Goal: Information Seeking & Learning: Learn about a topic

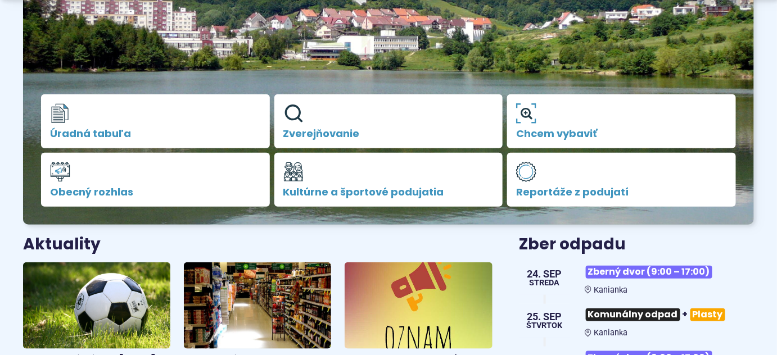
scroll to position [442, 0]
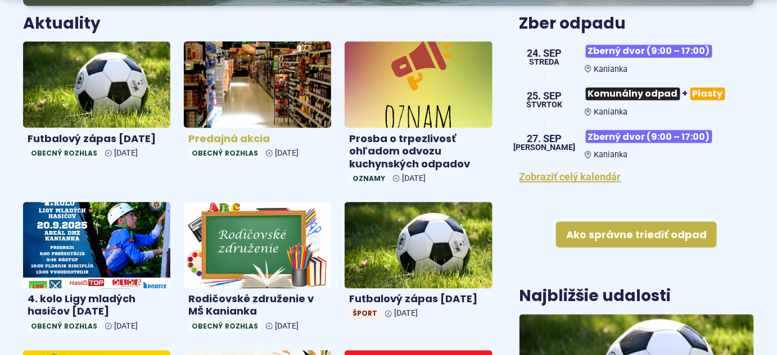
click at [273, 69] on img at bounding box center [258, 84] width 170 height 99
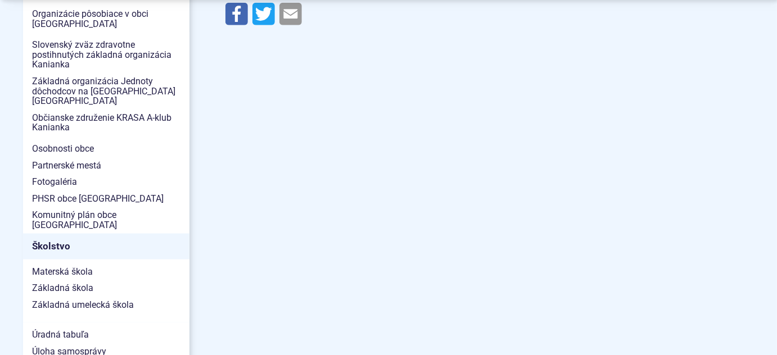
scroll to position [664, 0]
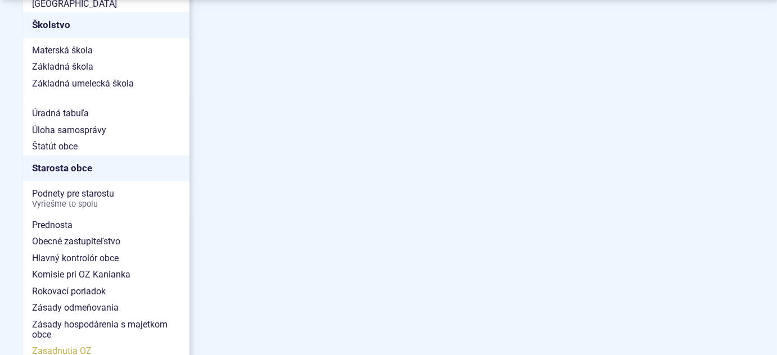
click at [78, 343] on span "Zasadnutia OZ" at bounding box center [106, 351] width 148 height 17
click at [87, 186] on span "Podnety pre starostu Vyriešme to spolu" at bounding box center [106, 199] width 148 height 26
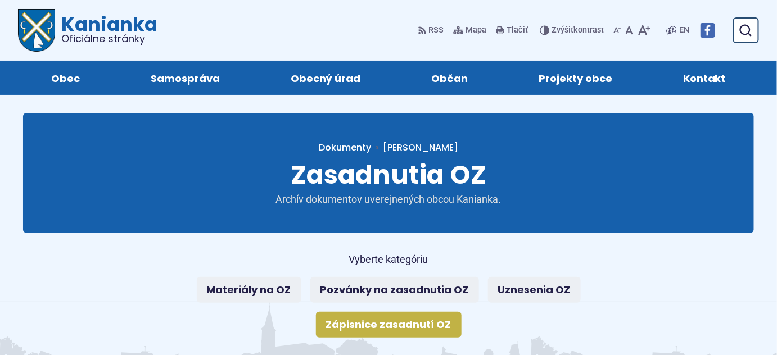
click at [438, 323] on link "Zápisnice zasadnutí OZ" at bounding box center [389, 325] width 146 height 26
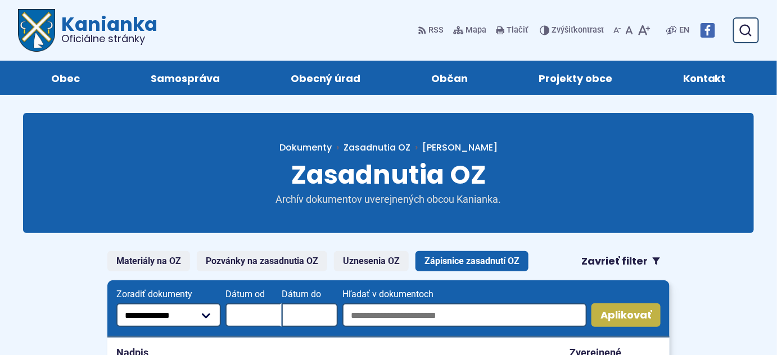
scroll to position [221, 0]
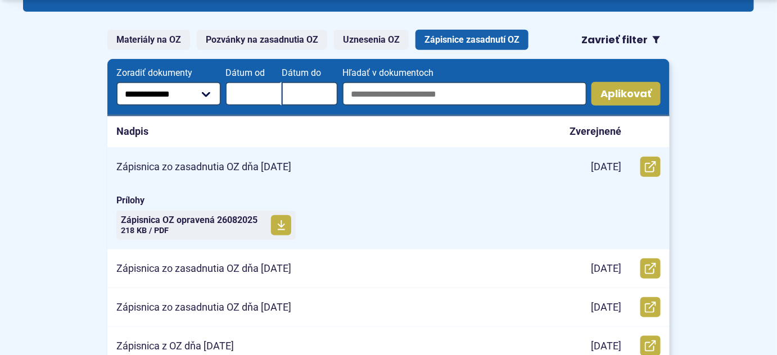
click at [291, 164] on p "Zápisnica zo zasadnutia OZ dňa 26.8.2025" at bounding box center [203, 167] width 175 height 13
click at [219, 227] on span "Zápisnica OZ opravená 26082025 Veľkosť a typ súboru 218 KB / PDF" at bounding box center [189, 225] width 137 height 28
